Goal: Communication & Community: Ask a question

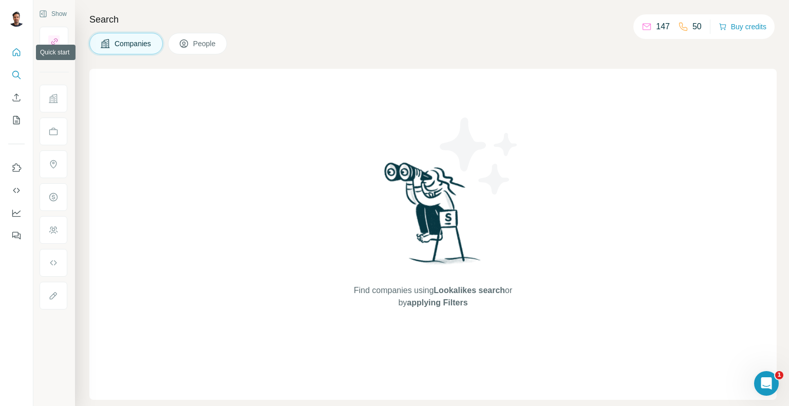
click at [18, 53] on icon "Quick start" at bounding box center [16, 52] width 10 height 10
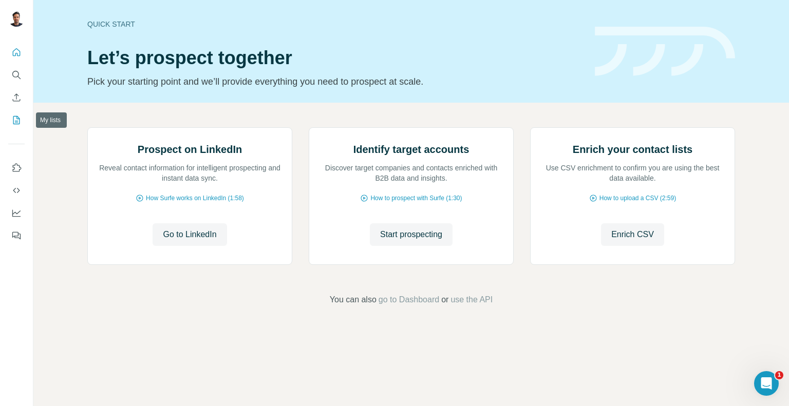
click at [16, 120] on icon "My lists" at bounding box center [16, 120] width 10 height 10
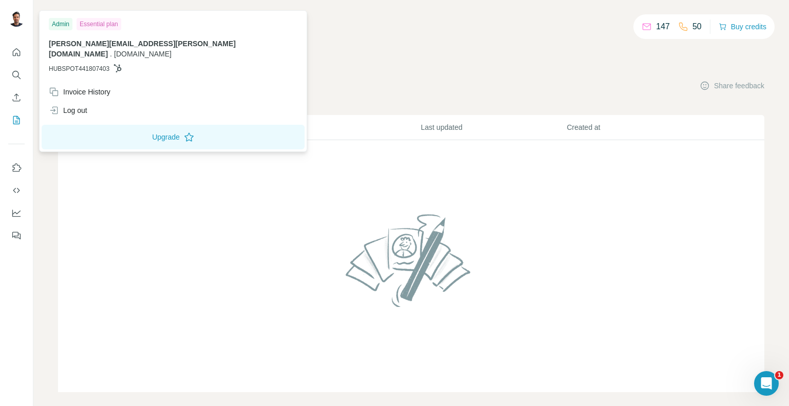
click at [17, 17] on img at bounding box center [16, 18] width 16 height 16
click at [16, 189] on icon "Use Surfe API" at bounding box center [16, 190] width 10 height 10
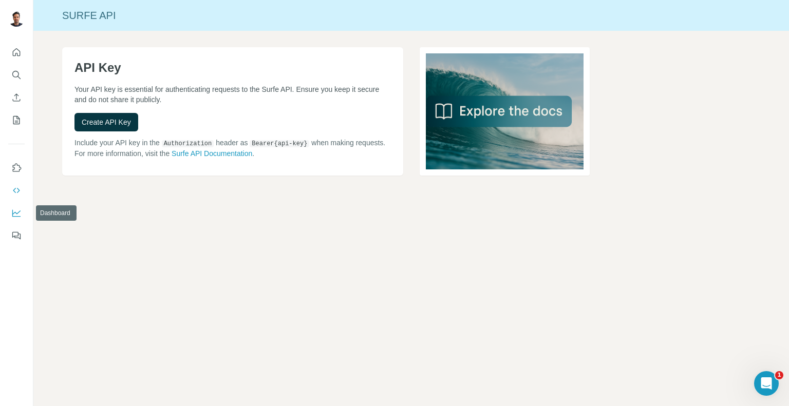
click at [15, 213] on icon "Dashboard" at bounding box center [16, 213] width 10 height 10
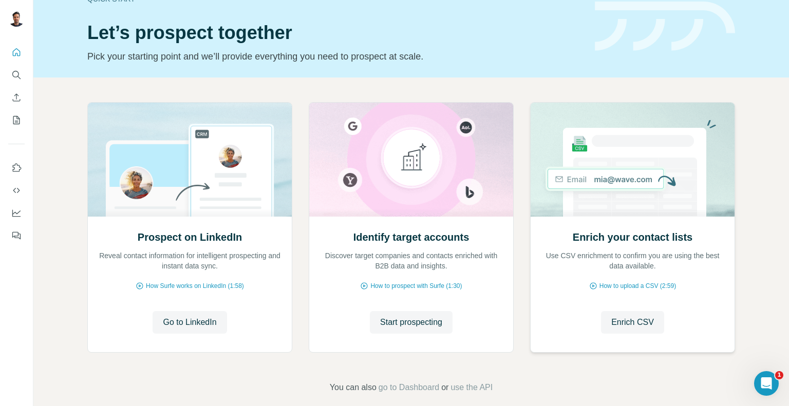
scroll to position [37, 0]
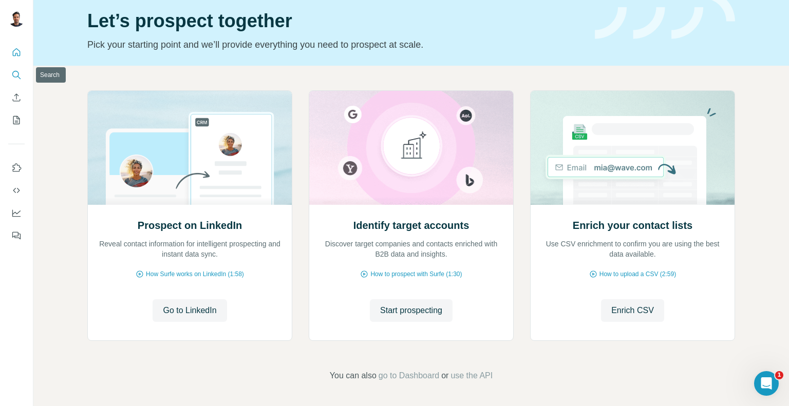
click at [14, 74] on icon "Search" at bounding box center [16, 75] width 10 height 10
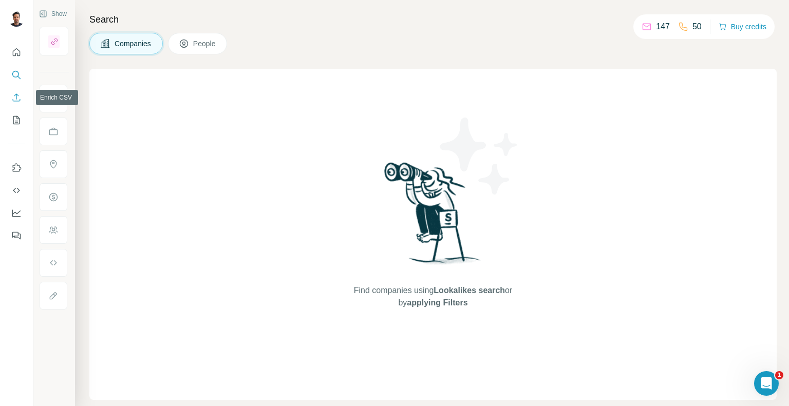
click at [16, 96] on icon "Enrich CSV" at bounding box center [16, 97] width 10 height 10
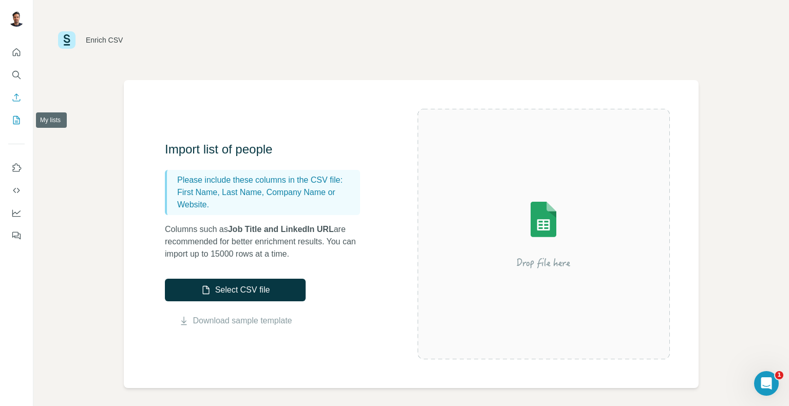
click at [15, 119] on icon "My lists" at bounding box center [16, 120] width 10 height 10
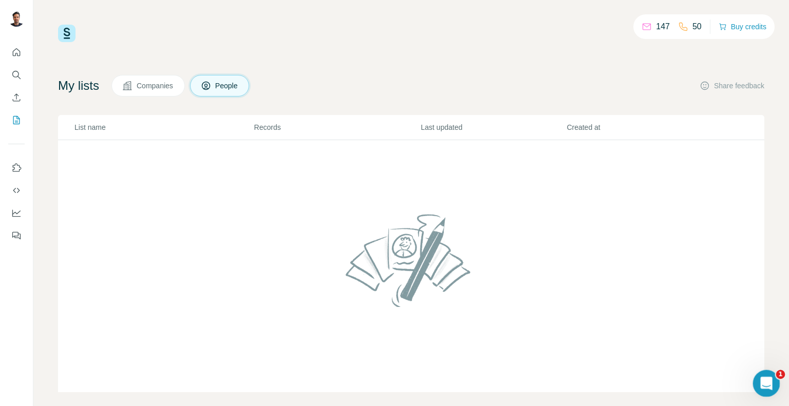
click at [767, 381] on icon "Open Intercom Messenger" at bounding box center [765, 382] width 17 height 17
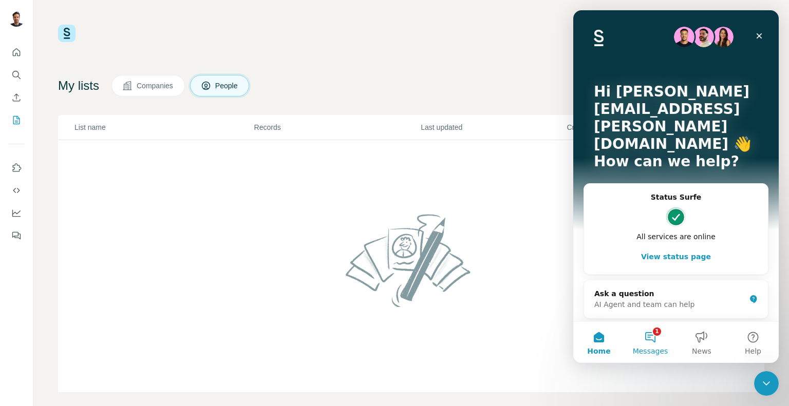
click at [652, 341] on button "1 Messages" at bounding box center [650, 342] width 51 height 41
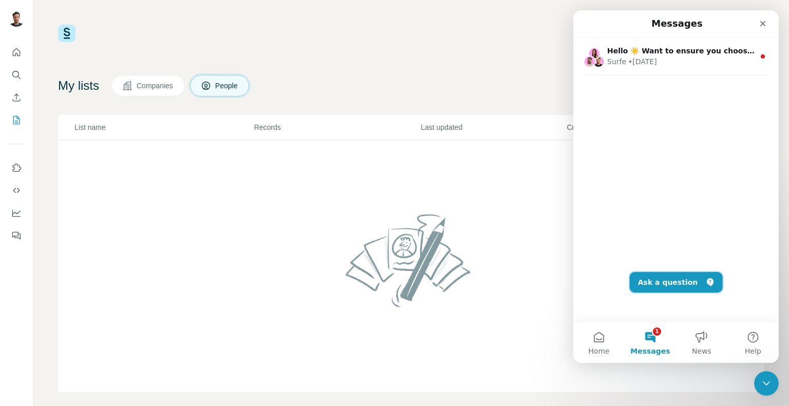
click at [674, 287] on button "Ask a question" at bounding box center [676, 282] width 93 height 21
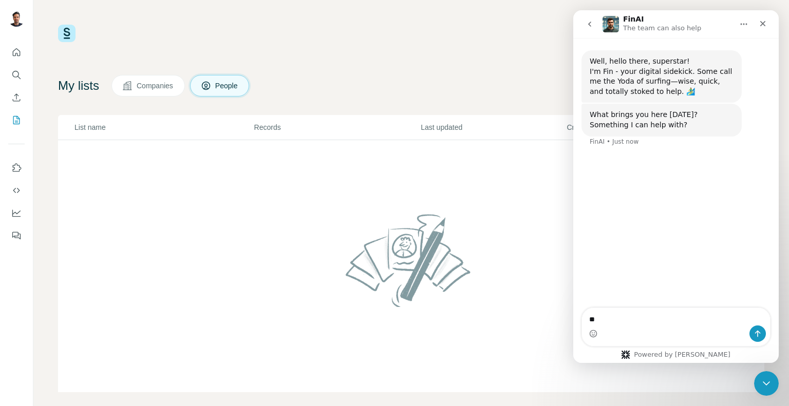
type textarea "*"
drag, startPoint x: 748, startPoint y: 320, endPoint x: 739, endPoint y: 320, distance: 8.8
click at [739, 315] on textarea "**********" at bounding box center [676, 302] width 188 height 28
type textarea "**********"
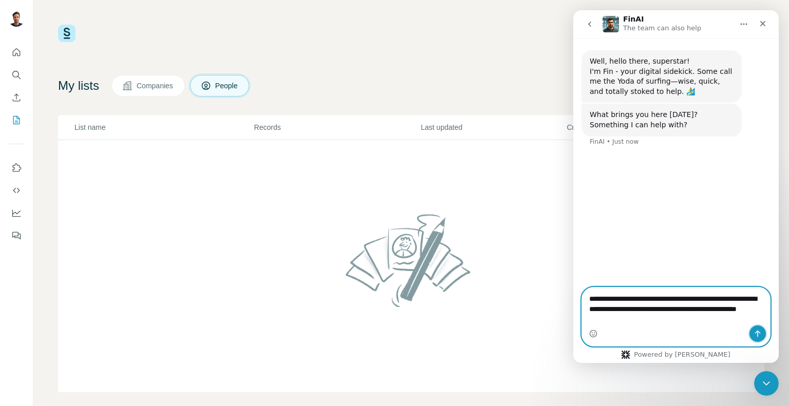
click at [759, 339] on button "Send a message…" at bounding box center [758, 334] width 16 height 16
